Goal: Task Accomplishment & Management: Manage account settings

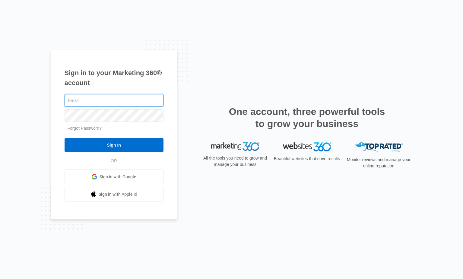
type input "[PERSON_NAME][EMAIL_ADDRESS][DOMAIN_NAME]"
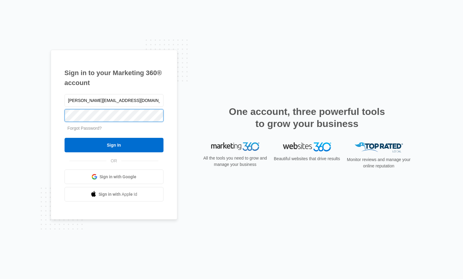
click at [114, 145] on input "Sign In" at bounding box center [114, 145] width 99 height 14
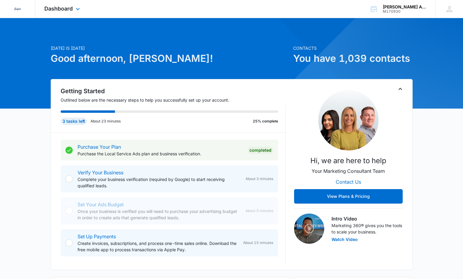
click at [62, 11] on span "Dashboard" at bounding box center [58, 8] width 28 height 6
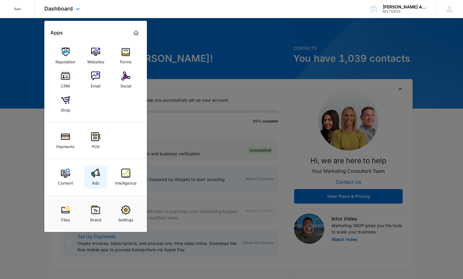
click at [93, 176] on img at bounding box center [95, 173] width 9 height 9
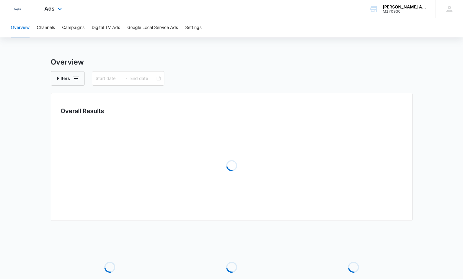
type input "08/11/2025"
type input "09/10/2025"
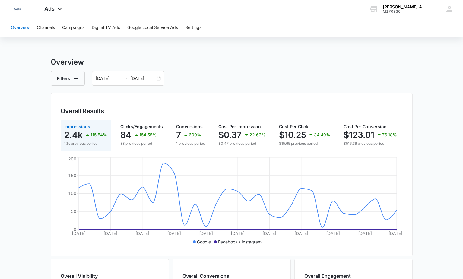
click at [77, 29] on button "Campaigns" at bounding box center [73, 27] width 22 height 19
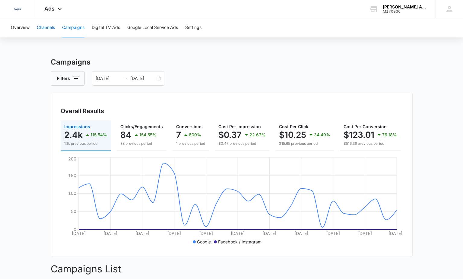
click at [43, 28] on button "Channels" at bounding box center [46, 27] width 18 height 19
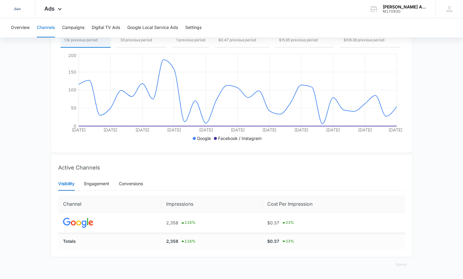
scroll to position [104, 0]
click at [99, 185] on div "Engagement" at bounding box center [96, 184] width 25 height 7
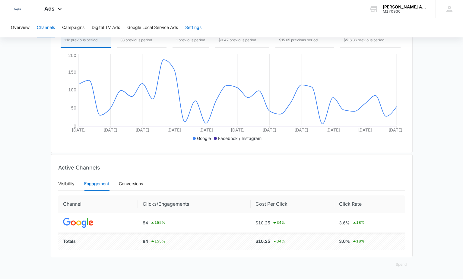
click at [194, 27] on button "Settings" at bounding box center [193, 27] width 16 height 19
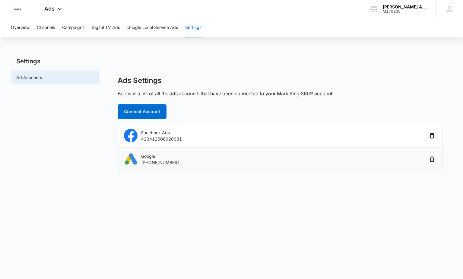
click at [154, 157] on p "Google" at bounding box center [160, 156] width 38 height 6
click at [155, 24] on button "Google Local Service Ads" at bounding box center [152, 27] width 51 height 19
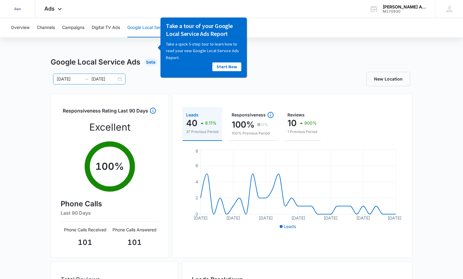
click at [66, 77] on input "08/11/2025" at bounding box center [69, 79] width 25 height 7
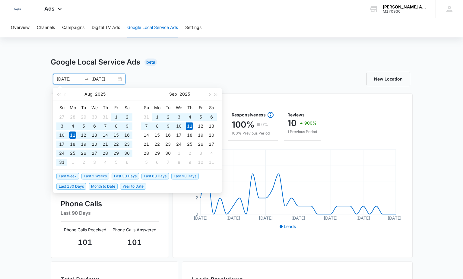
click at [139, 183] on span "Year to Date" at bounding box center [133, 186] width 26 height 7
type input "01/01/2025"
type input "09/11/2025"
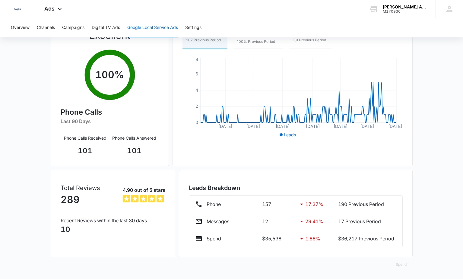
scroll to position [92, 0]
click at [259, 241] on div "Spend $35,538 1.88 % $36,217 Previous Period" at bounding box center [295, 238] width 201 height 7
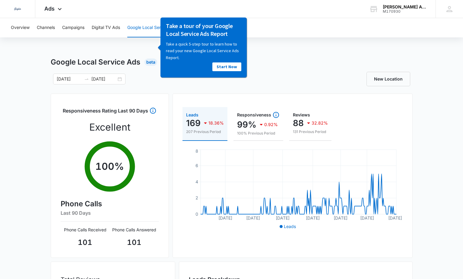
scroll to position [0, 0]
click at [303, 57] on div "Google Local Service Ads Beta" at bounding box center [232, 62] width 362 height 11
drag, startPoint x: 394, startPoint y: 53, endPoint x: 265, endPoint y: 61, distance: 128.8
click at [265, 61] on div "Google Local Service Ads Beta" at bounding box center [232, 62] width 362 height 11
click at [263, 61] on div "Google Local Service Ads Beta" at bounding box center [232, 62] width 362 height 11
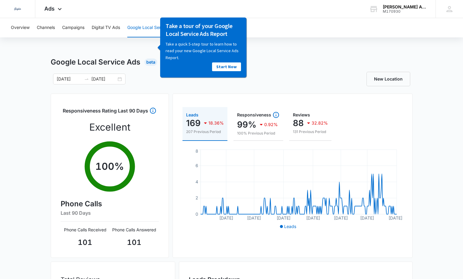
click at [94, 43] on div "Overview Channels Campaigns Digital TV Ads Google Local Service Ads Settings Go…" at bounding box center [231, 194] width 463 height 353
click at [115, 58] on h1 "Google Local Service Ads" at bounding box center [96, 62] width 90 height 11
click at [174, 12] on div "Dedicated to Helping You Make Your Customers Comfortable Indoors. We are a mark…" at bounding box center [231, 9] width 463 height 18
click at [112, 27] on button "Digital TV Ads" at bounding box center [106, 27] width 28 height 19
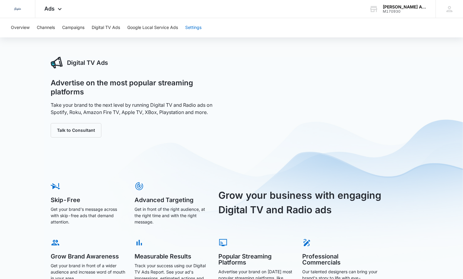
click at [191, 28] on button "Settings" at bounding box center [193, 27] width 16 height 19
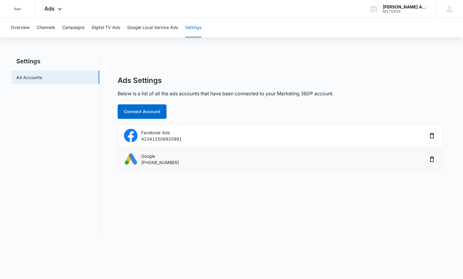
click at [144, 162] on p "889-843-3813" at bounding box center [160, 162] width 38 height 6
click at [141, 26] on button "Google Local Service Ads" at bounding box center [152, 27] width 51 height 19
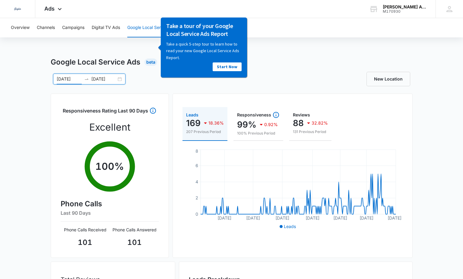
click at [79, 79] on input "01/01/2025" at bounding box center [69, 79] width 25 height 7
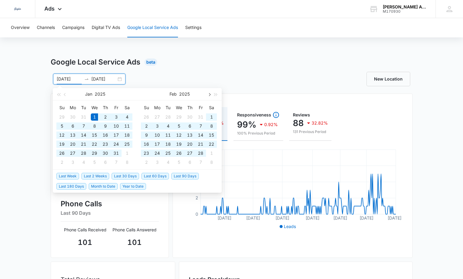
click at [209, 96] on button "button" at bounding box center [209, 94] width 7 height 12
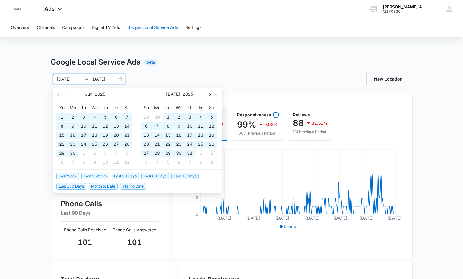
click at [209, 96] on button "button" at bounding box center [209, 94] width 7 height 12
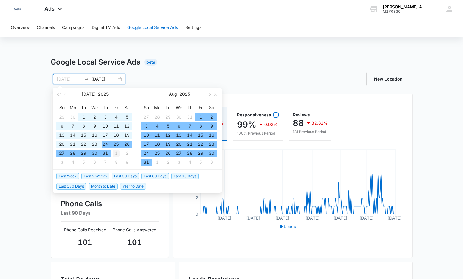
type input "08/01/2025"
click at [116, 152] on div "1" at bounding box center [116, 153] width 7 height 7
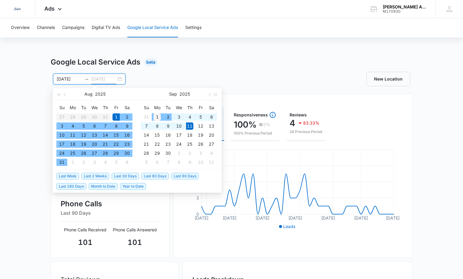
type input "09/01/2025"
click at [156, 116] on div "1" at bounding box center [157, 117] width 7 height 7
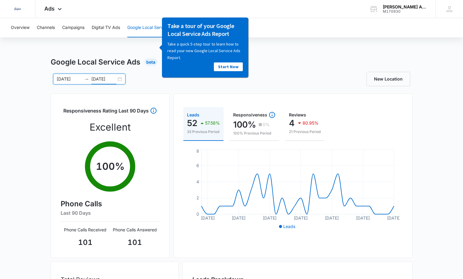
click at [35, 133] on div "Google Local Service Ads Beta 08/01/2025 09/01/2025 Aug 2025 Su Mo Tu We Th Fr …" at bounding box center [231, 214] width 463 height 314
click at [82, 77] on div at bounding box center [87, 79] width 10 height 7
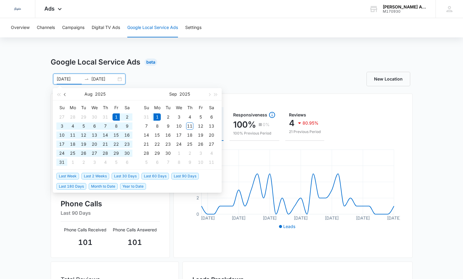
click at [66, 95] on span "button" at bounding box center [65, 94] width 3 height 3
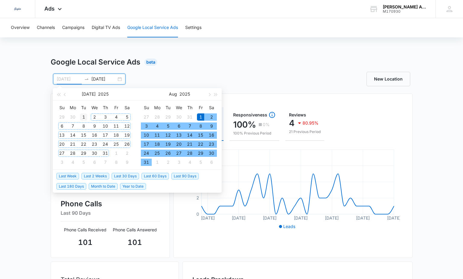
type input "07/01/2025"
click at [86, 116] on div "1" at bounding box center [83, 117] width 7 height 7
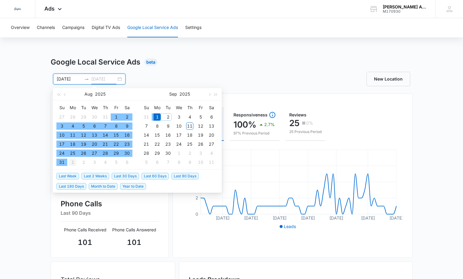
type input "09/01/2025"
click at [73, 163] on div "1" at bounding box center [72, 162] width 7 height 7
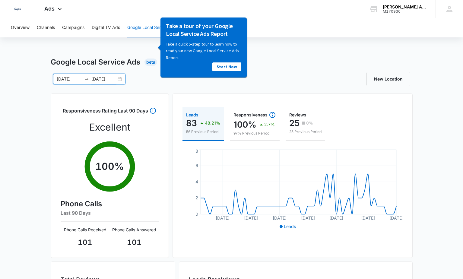
click at [82, 78] on div at bounding box center [87, 79] width 10 height 7
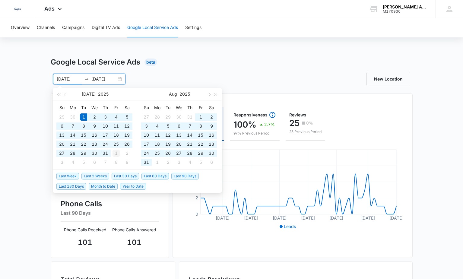
type input "08/01/2025"
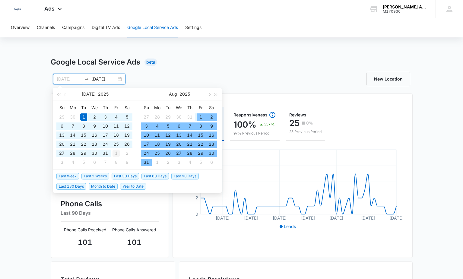
click at [118, 153] on div "1" at bounding box center [116, 153] width 7 height 7
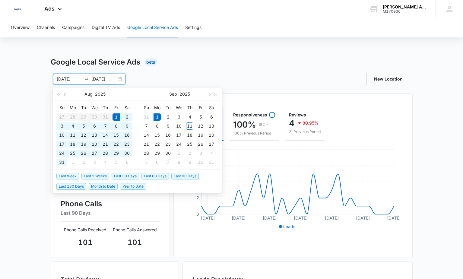
click at [65, 94] on span "button" at bounding box center [65, 94] width 3 height 3
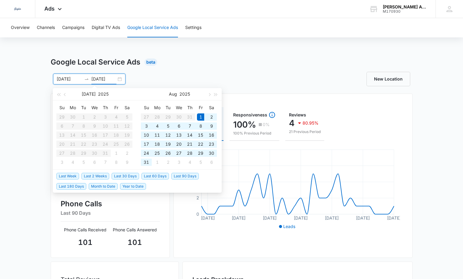
click at [84, 119] on table "Su Mo Tu We Th Fr Sa 29 30 1 2 3 4 5 6 7 8 9 10 11 12 13 14 15 16 17 18 19 20 2…" at bounding box center [94, 135] width 76 height 64
click at [84, 116] on table "Su Mo Tu We Th Fr Sa 29 30 1 2 3 4 5 6 7 8 9 10 11 12 13 14 15 16 17 18 19 20 2…" at bounding box center [94, 135] width 76 height 64
click at [111, 135] on table "Su Mo Tu We Th Fr Sa 29 30 1 2 3 4 5 6 7 8 9 10 11 12 13 14 15 16 17 18 19 20 2…" at bounding box center [94, 135] width 76 height 64
click at [118, 155] on div "1" at bounding box center [116, 153] width 7 height 7
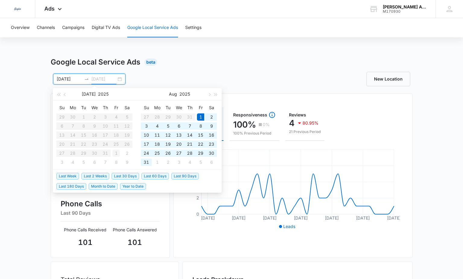
type input "09/01/2025"
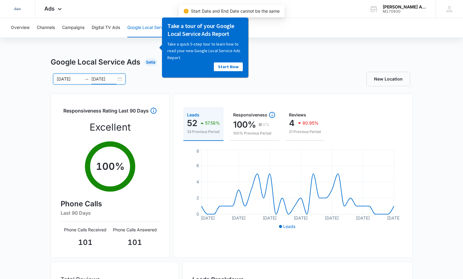
click at [86, 76] on div at bounding box center [87, 79] width 10 height 7
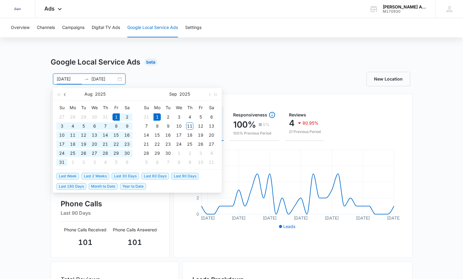
click at [64, 91] on button "button" at bounding box center [65, 94] width 7 height 12
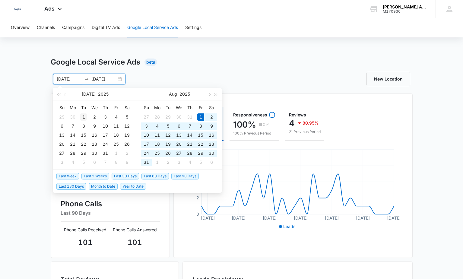
type input "07/01/2025"
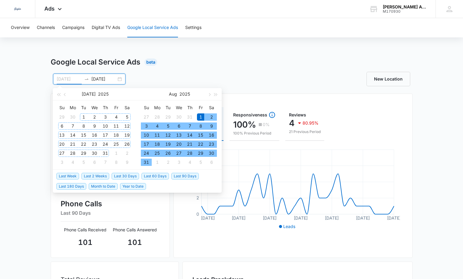
click at [85, 116] on div "1" at bounding box center [83, 117] width 7 height 7
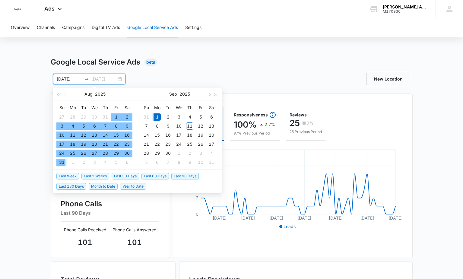
type input "09/01/2025"
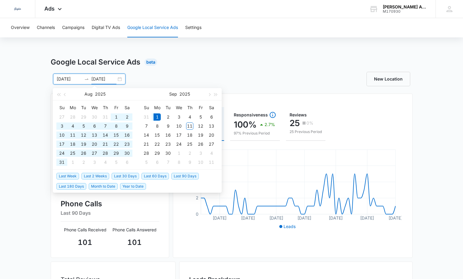
click at [173, 56] on div "Overview Channels Campaigns Digital TV Ads Google Local Service Ads Settings Go…" at bounding box center [231, 194] width 463 height 353
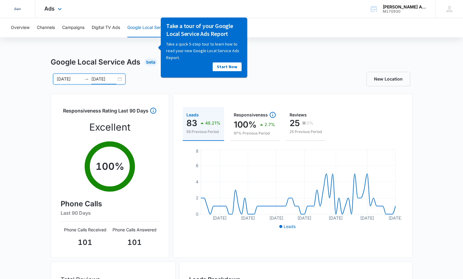
click at [55, 11] on div "Ads Apps Reputation Websites Forms CRM Email Social Shop Payments POS Content A…" at bounding box center [53, 9] width 37 height 18
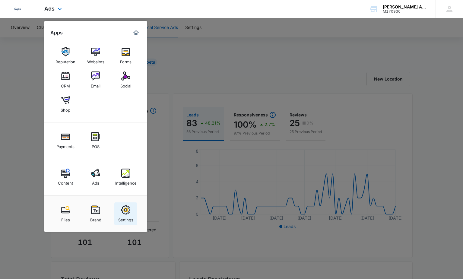
click at [127, 213] on img at bounding box center [125, 210] width 9 height 9
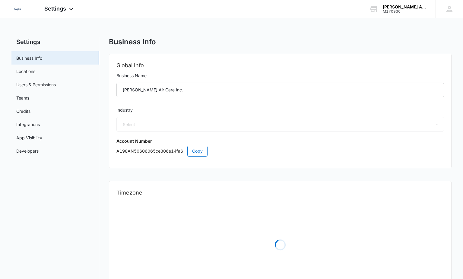
select select "3"
select select "US"
select select "America/Los_Angeles"
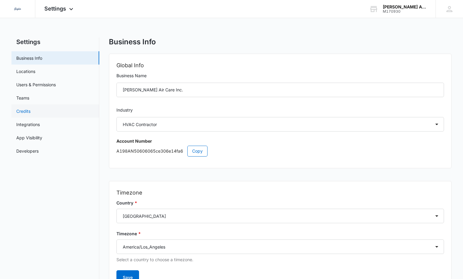
click at [23, 108] on link "Credits" at bounding box center [23, 111] width 14 height 6
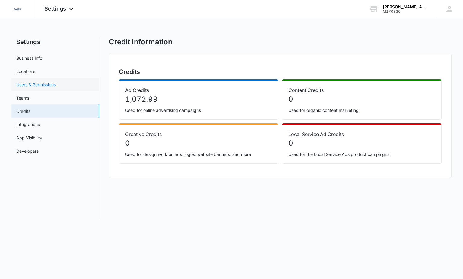
click at [36, 85] on link "Users & Permissions" at bounding box center [36, 85] width 40 height 6
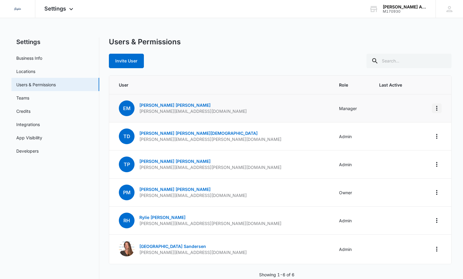
click at [436, 107] on icon "Actions" at bounding box center [437, 108] width 7 height 7
click at [401, 135] on div "Remove User" at bounding box center [407, 134] width 40 height 4
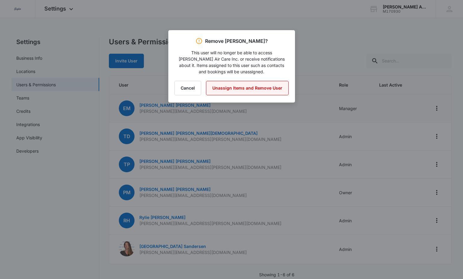
click at [251, 87] on button "Unassign Items and Remove User" at bounding box center [247, 88] width 83 height 14
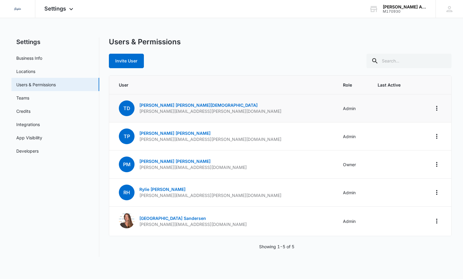
click at [217, 61] on div "Invite User" at bounding box center [280, 61] width 343 height 14
click at [124, 62] on button "Invite User" at bounding box center [126, 61] width 35 height 14
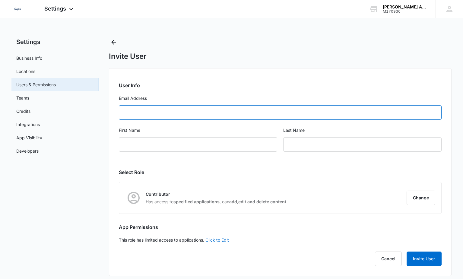
paste input "lsservicezoom@gmail.com"
type input "lsservicezoom@gmail.com"
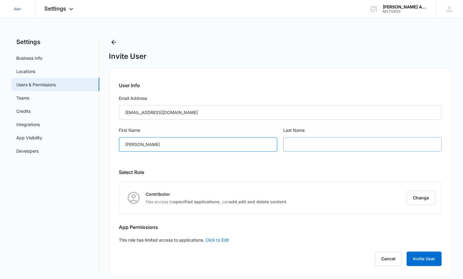
type input "Louis"
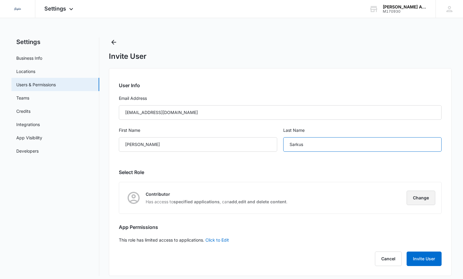
type input "Sarkus"
click at [417, 195] on button "Change" at bounding box center [421, 198] width 29 height 14
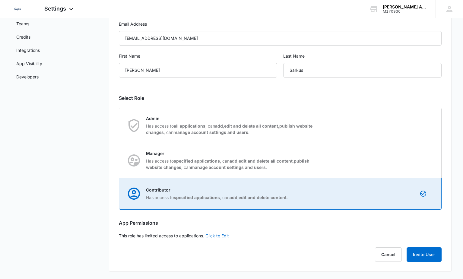
scroll to position [74, 0]
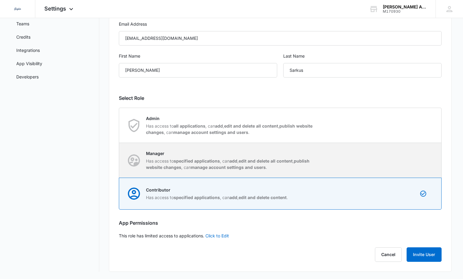
click at [238, 162] on strong "add" at bounding box center [234, 160] width 8 height 5
click at [120, 161] on input "Manager Has access to specified applications , can add , edit and delete all co…" at bounding box center [119, 160] width 0 height 0
radio input "true"
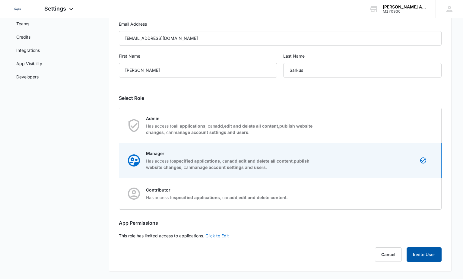
click at [421, 253] on button "Invite User" at bounding box center [424, 255] width 35 height 14
